Goal: Transaction & Acquisition: Purchase product/service

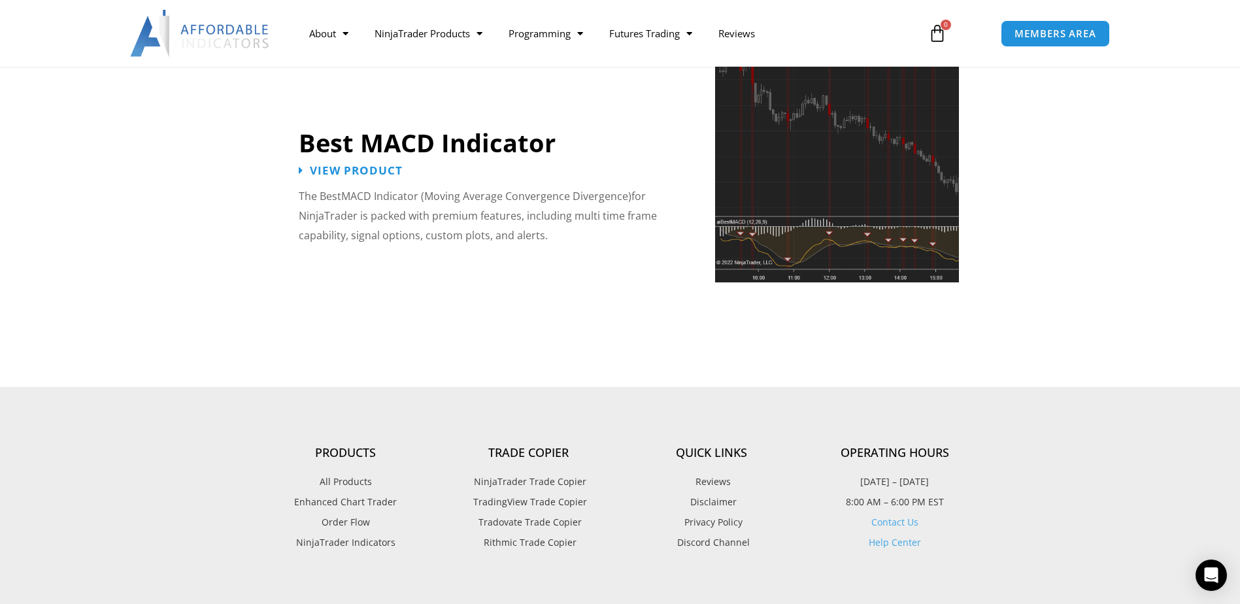
scroll to position [3006, 0]
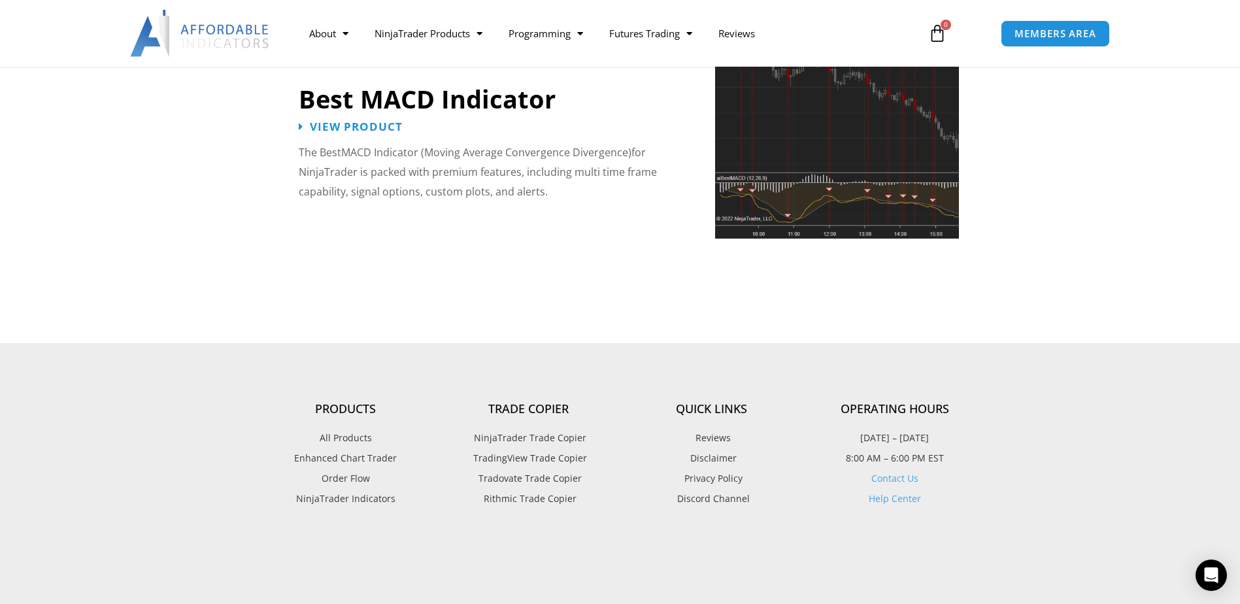
click at [512, 429] on span "NinjaTrader Trade Copier" at bounding box center [528, 437] width 116 height 17
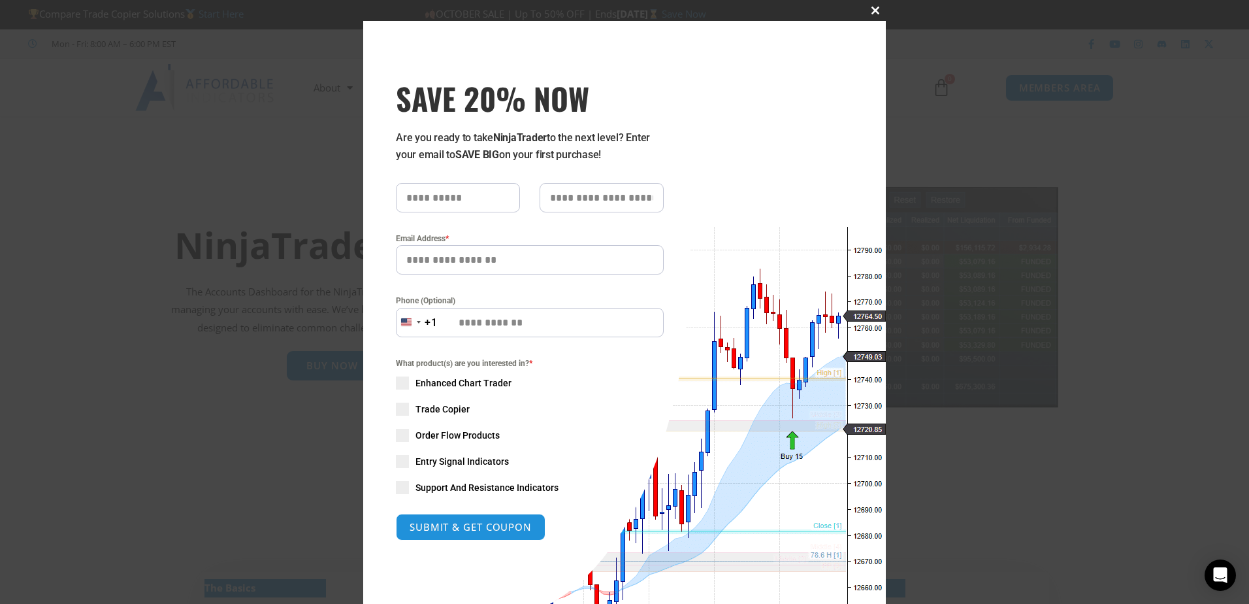
click at [870, 12] on span "SAVE 20% NOW popup" at bounding box center [875, 11] width 21 height 8
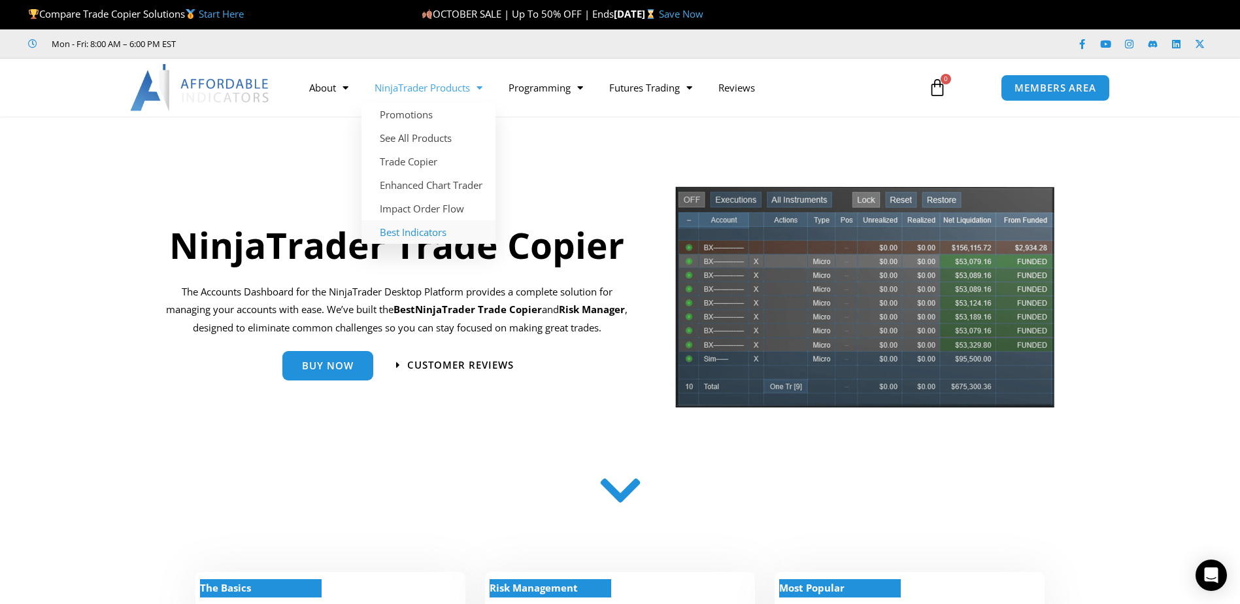
click at [427, 231] on link "Best Indicators" at bounding box center [428, 232] width 134 height 24
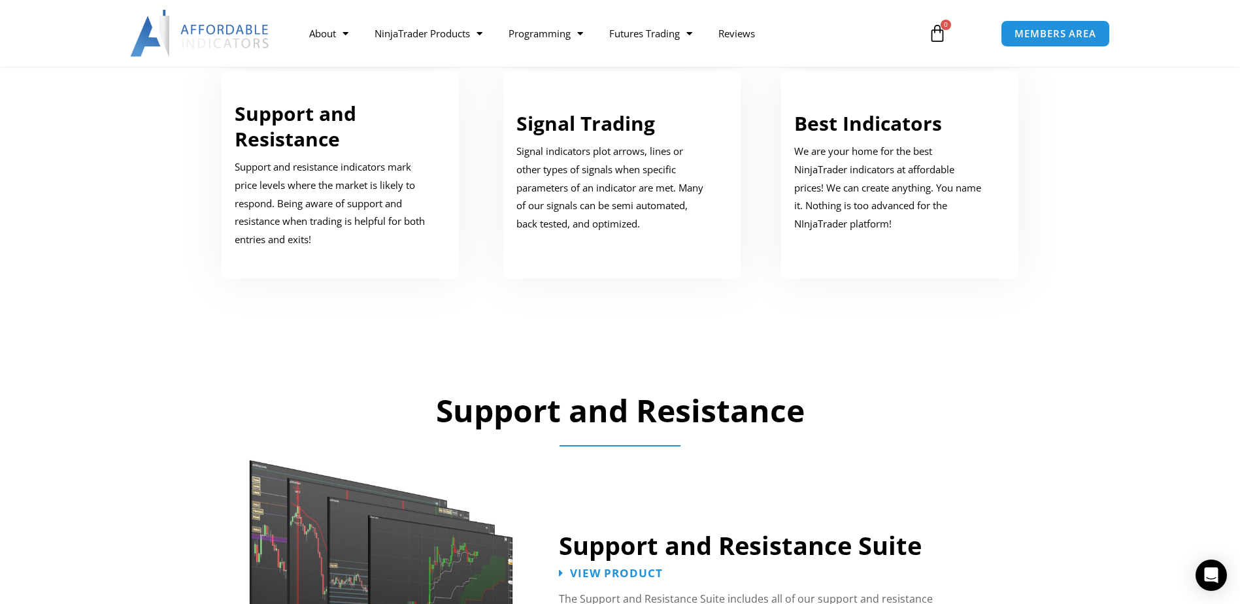
scroll to position [784, 0]
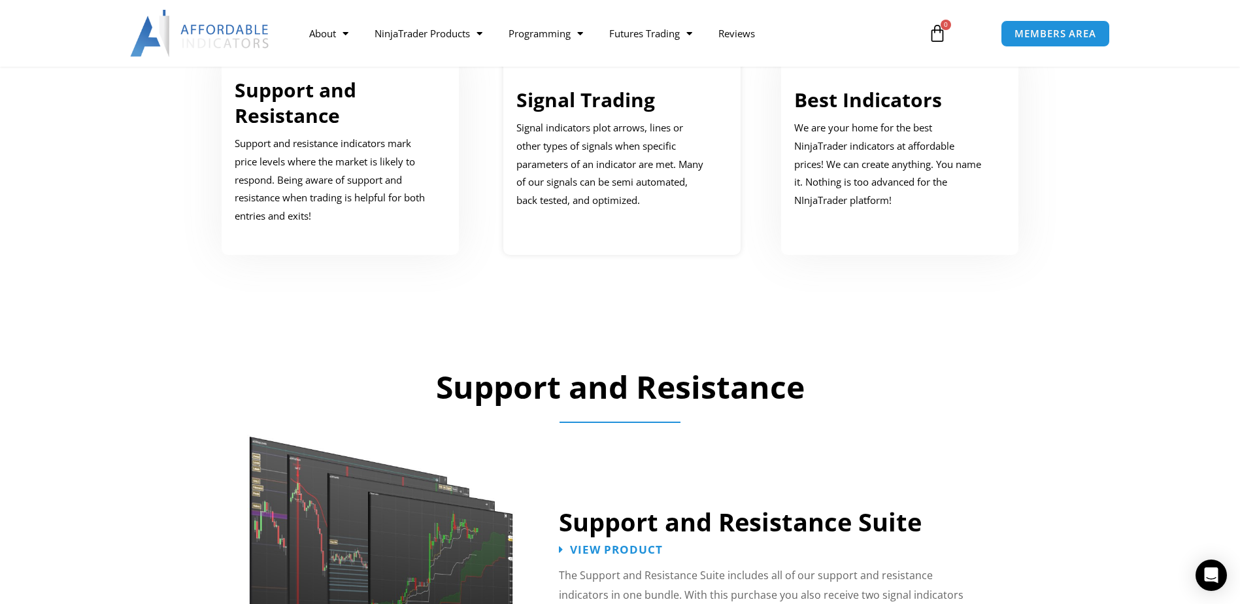
click at [578, 173] on p "Signal indicators plot arrows, lines or other types of signals when specific pa…" at bounding box center [612, 164] width 192 height 91
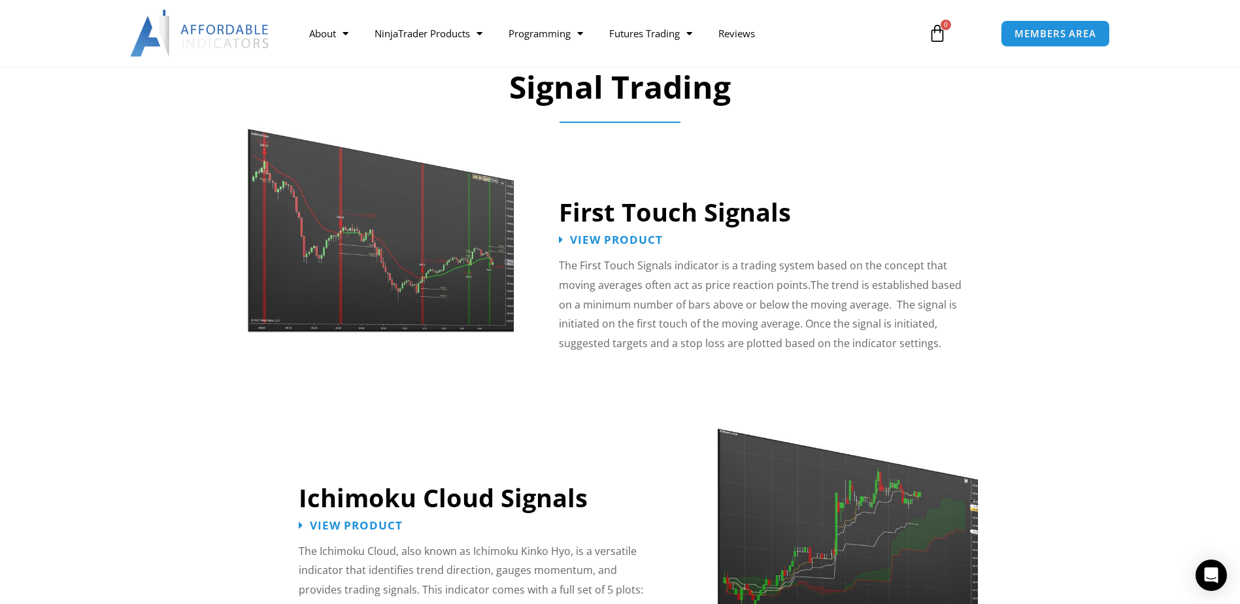
scroll to position [2009, 0]
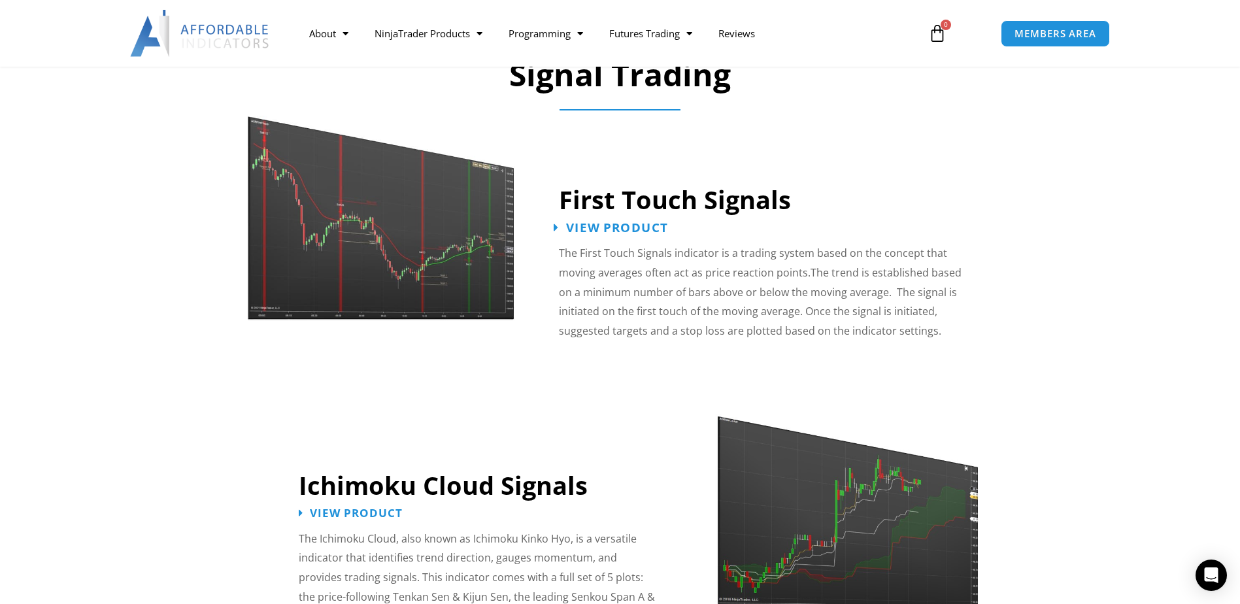
click at [621, 222] on span "View Product" at bounding box center [617, 228] width 102 height 12
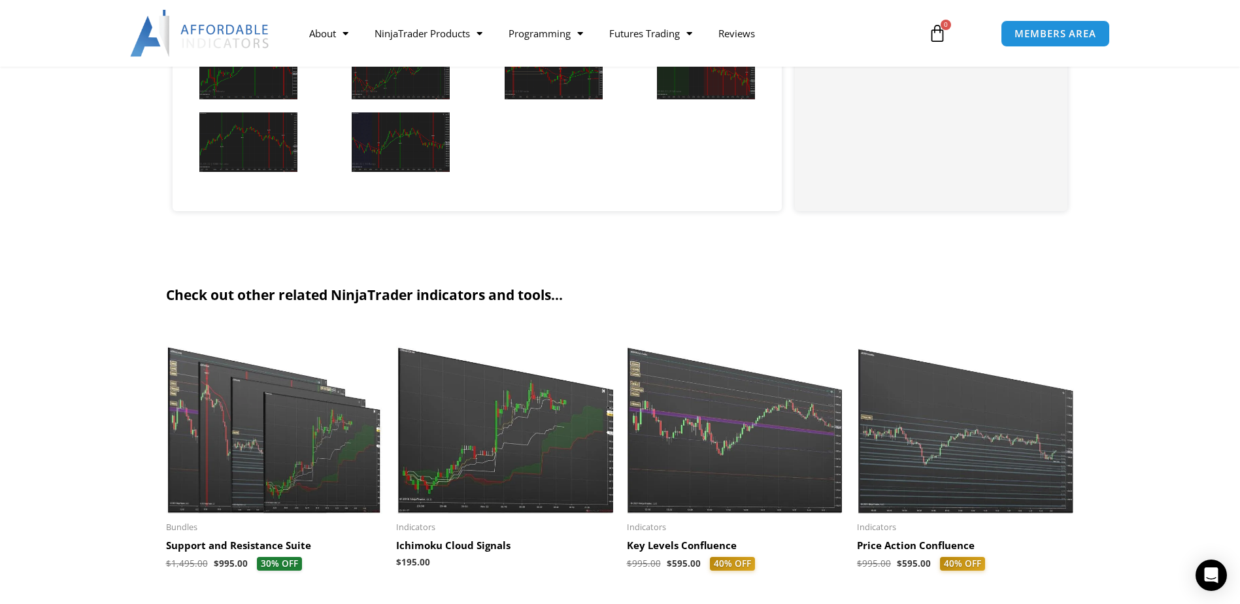
scroll to position [1438, 0]
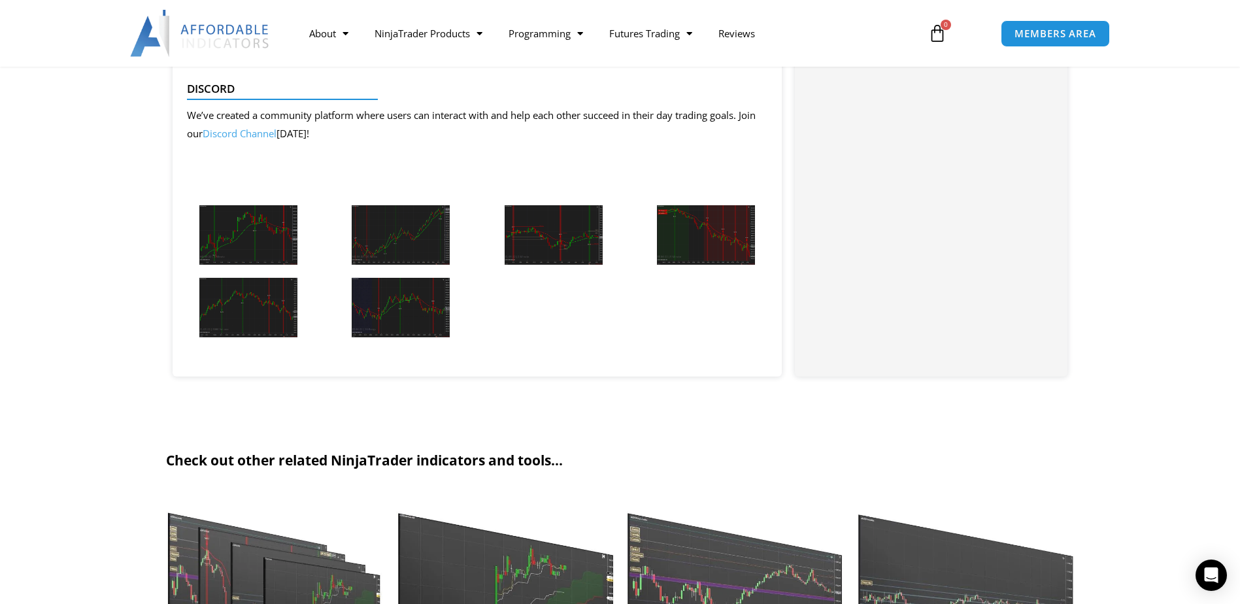
click at [687, 229] on img at bounding box center [706, 234] width 98 height 59
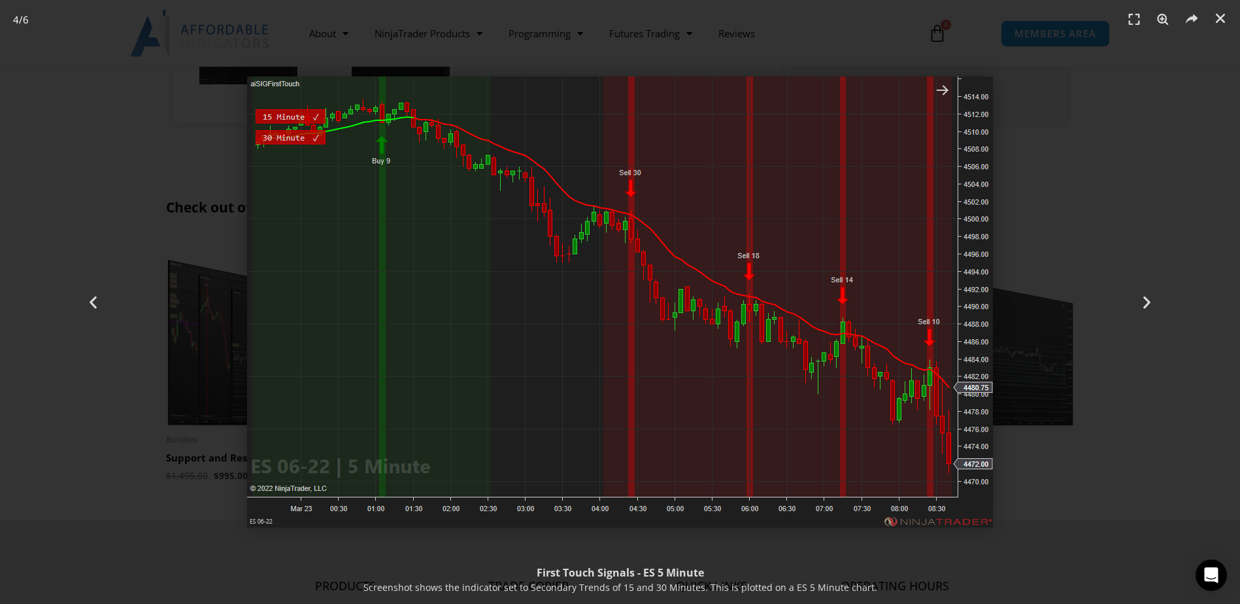
scroll to position [1699, 0]
